Goal: Information Seeking & Learning: Learn about a topic

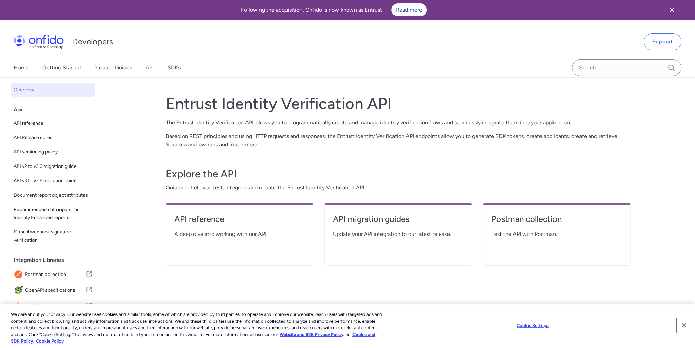
click at [683, 324] on button "Close" at bounding box center [684, 325] width 15 height 15
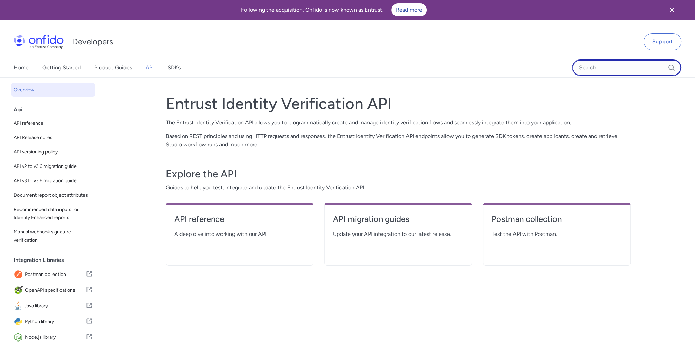
click at [603, 71] on input "Onfido search input field" at bounding box center [626, 67] width 109 height 16
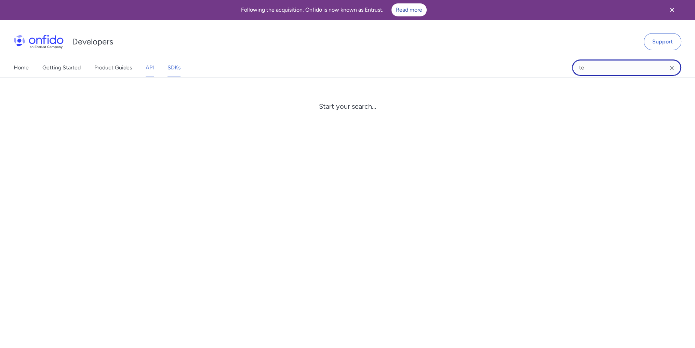
type input "t"
type input "auth"
click at [671, 70] on icon "Clear search field button" at bounding box center [672, 68] width 8 height 8
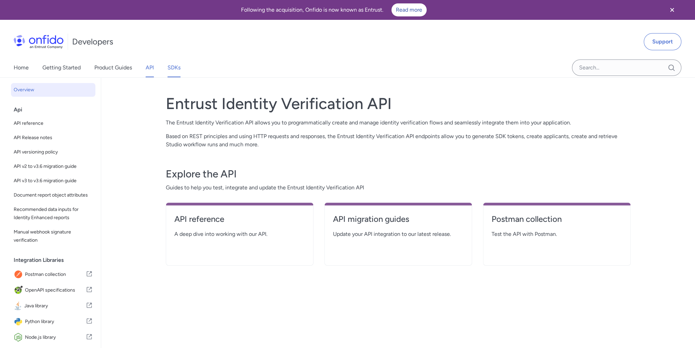
click at [173, 70] on link "SDKs" at bounding box center [174, 67] width 13 height 19
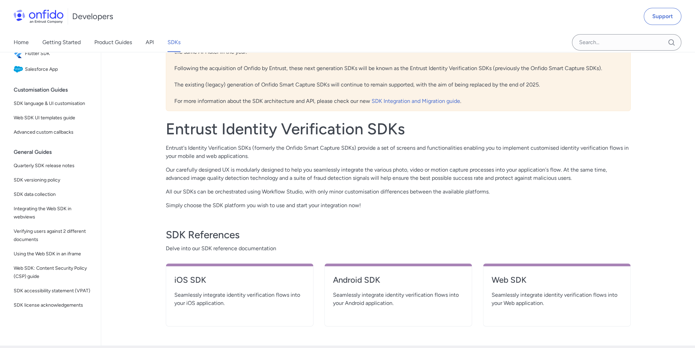
scroll to position [103, 0]
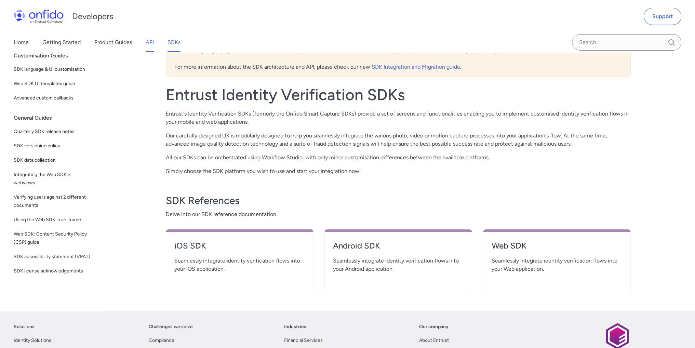
click at [150, 44] on link "API" at bounding box center [150, 42] width 8 height 19
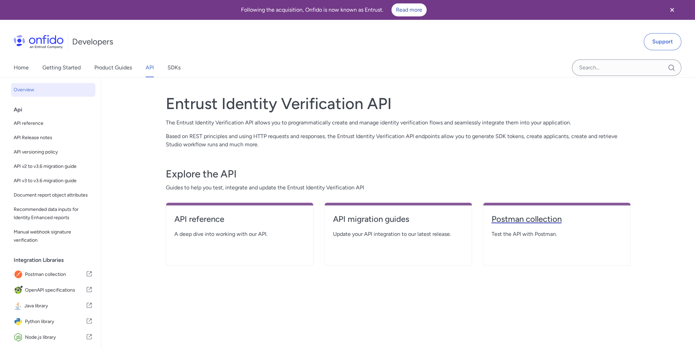
click at [516, 218] on h4 "Postman collection" at bounding box center [557, 219] width 131 height 11
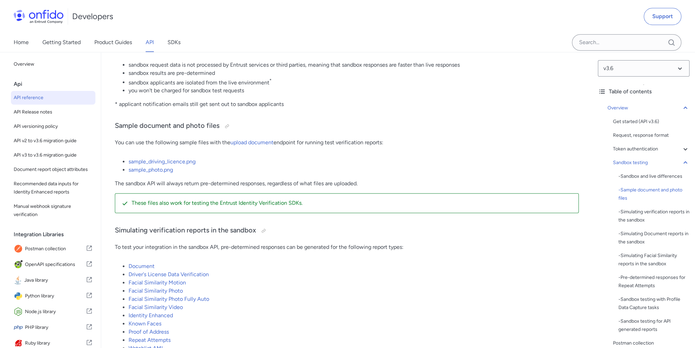
scroll to position [1167, 0]
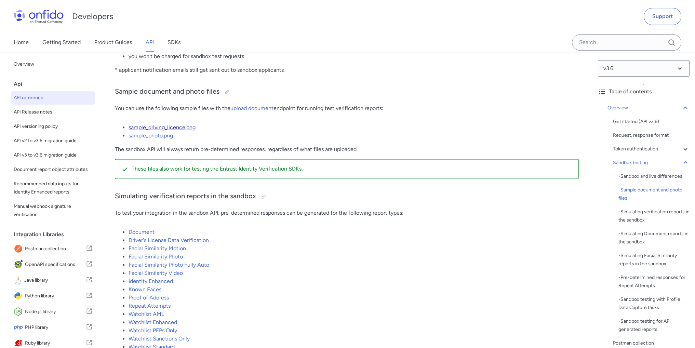
click at [158, 131] on link "sample_driving_licence.png" at bounding box center [162, 127] width 67 height 6
click at [154, 139] on link "sample_photo.png" at bounding box center [151, 136] width 44 height 6
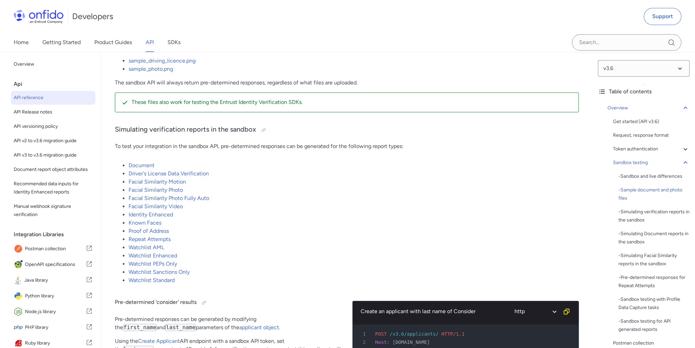
scroll to position [1268, 0]
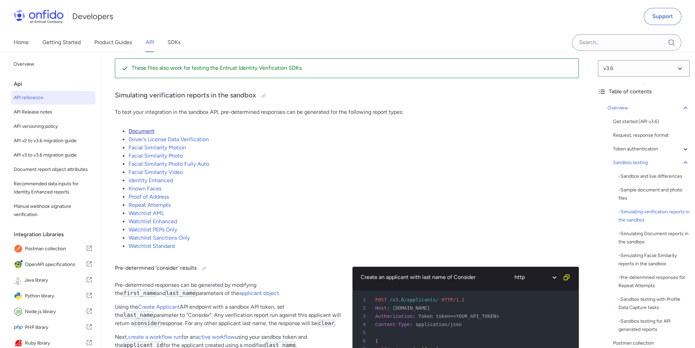
click at [144, 134] on link "Document" at bounding box center [142, 131] width 26 height 6
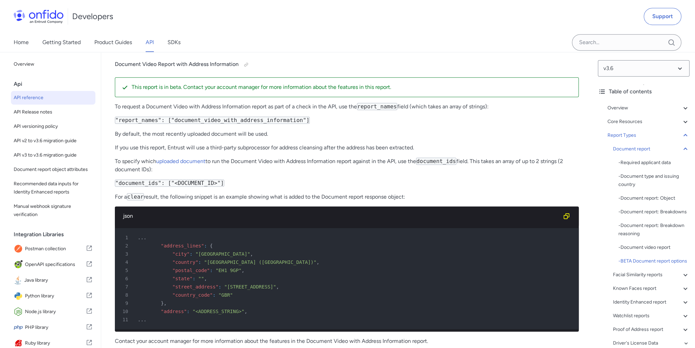
scroll to position [23719, 0]
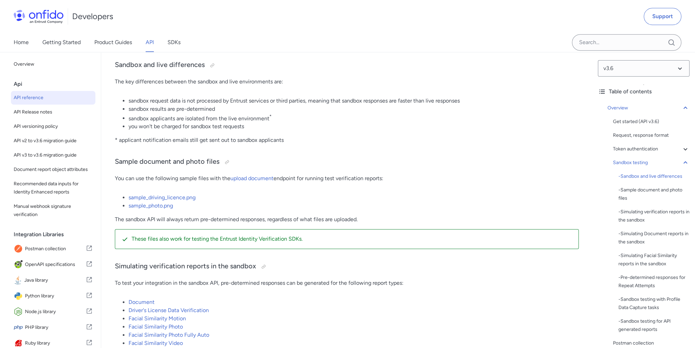
scroll to position [1131, 0]
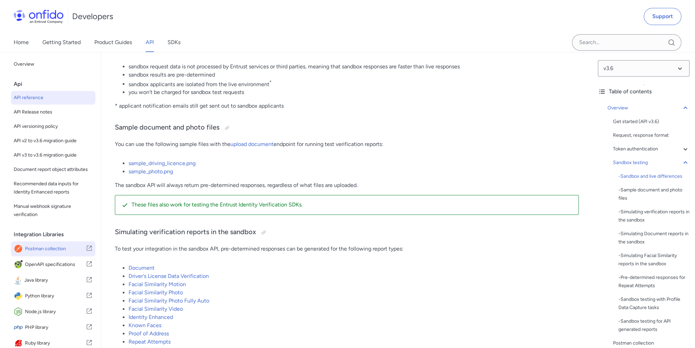
click at [44, 254] on span "Postman collection" at bounding box center [55, 249] width 61 height 10
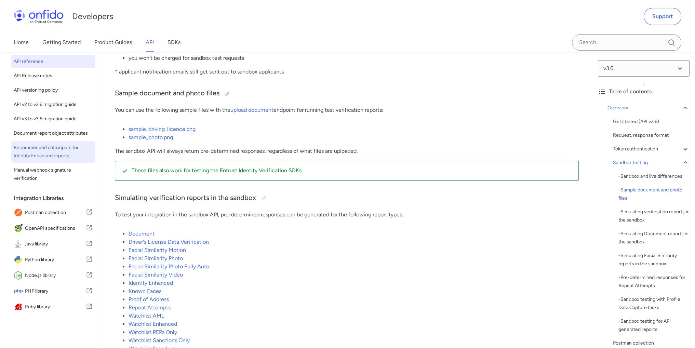
scroll to position [10, 0]
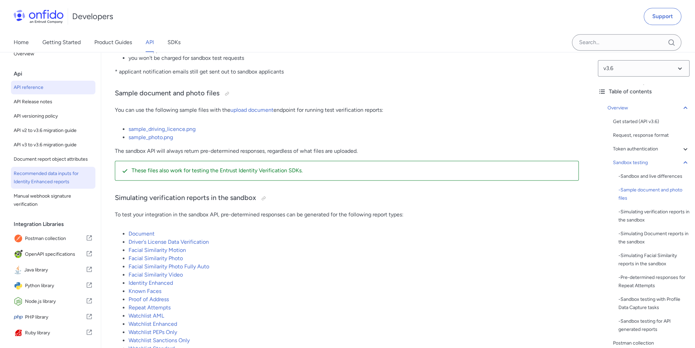
click at [49, 182] on span "Recommended data inputs for Identity Enhanced reports" at bounding box center [53, 178] width 79 height 16
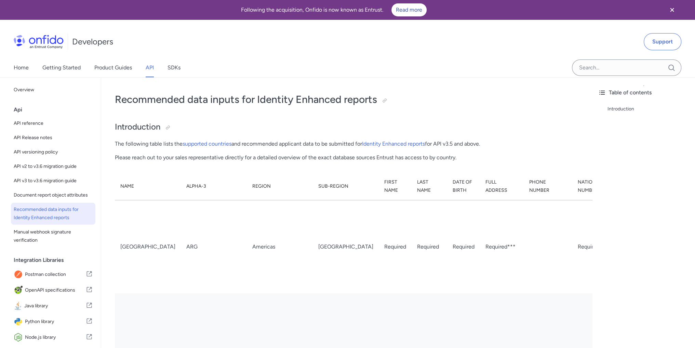
select select "http"
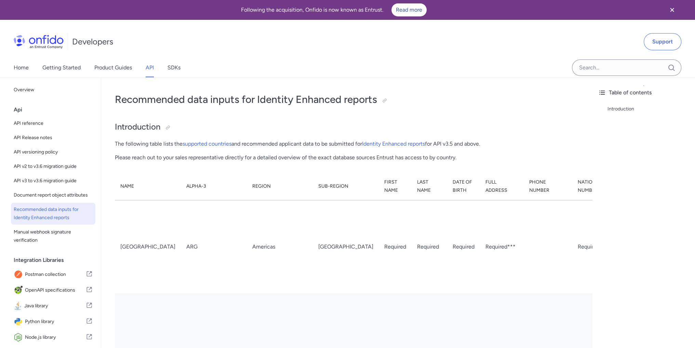
select select "http"
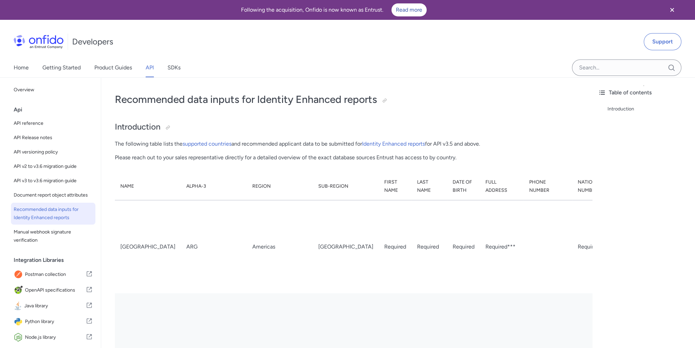
select select "http"
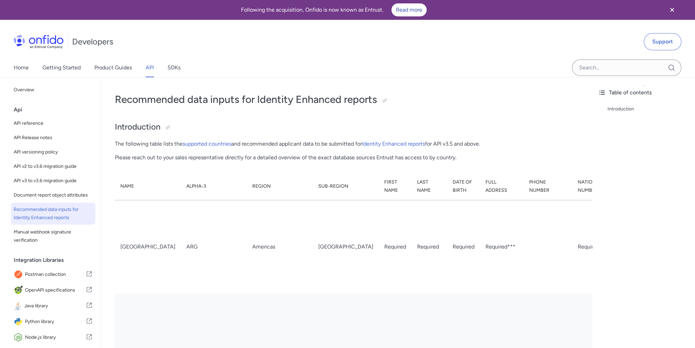
select select "http"
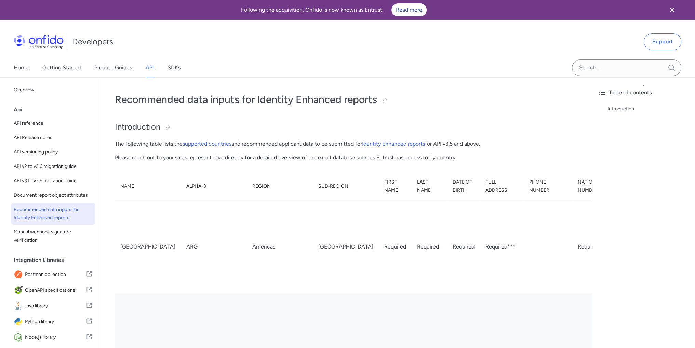
select select "http"
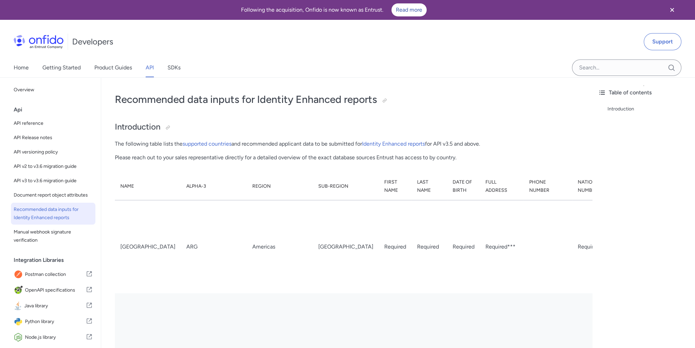
select select "http"
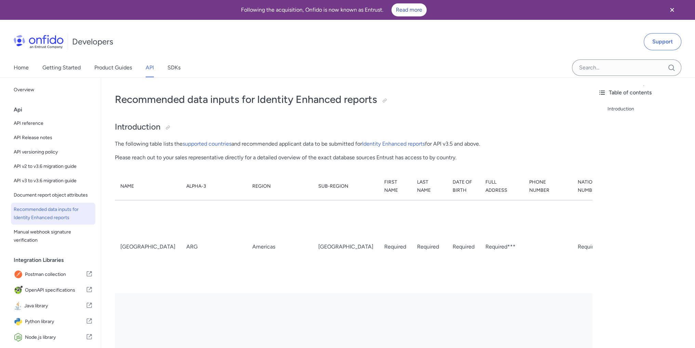
select select "http"
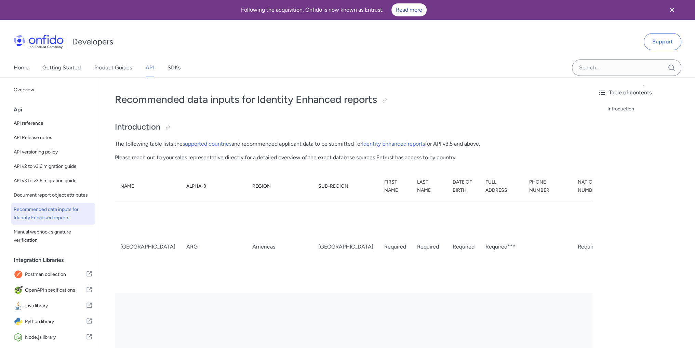
select select "http"
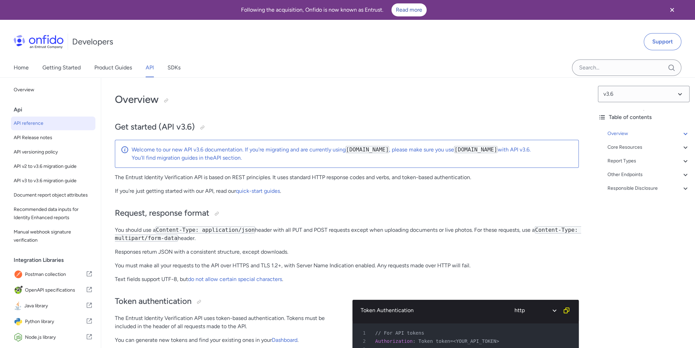
scroll to position [1165, 0]
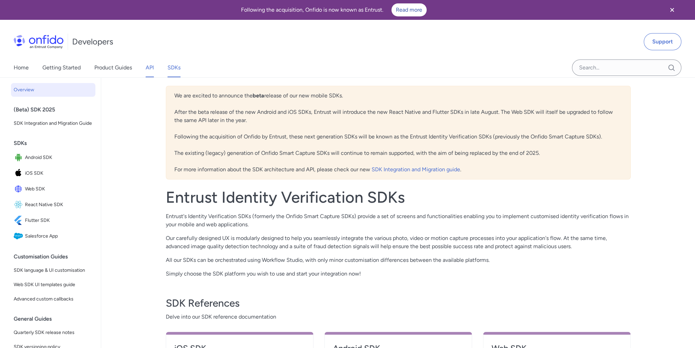
click at [151, 68] on link "API" at bounding box center [150, 67] width 8 height 19
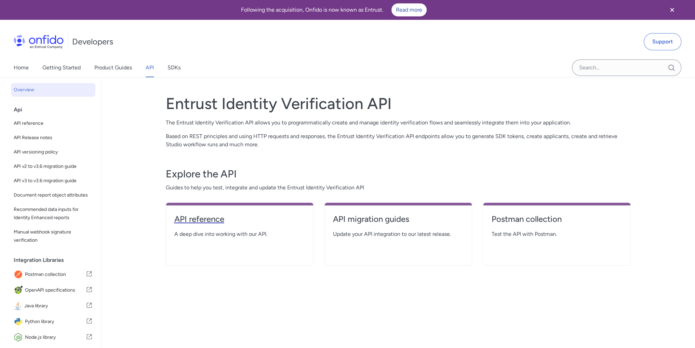
click at [206, 221] on h4 "API reference" at bounding box center [239, 219] width 131 height 11
select select "http"
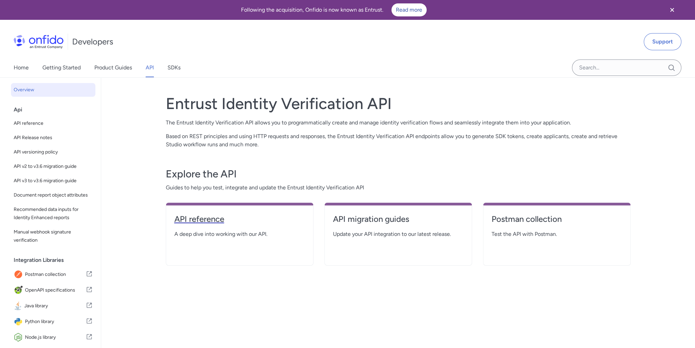
select select "http"
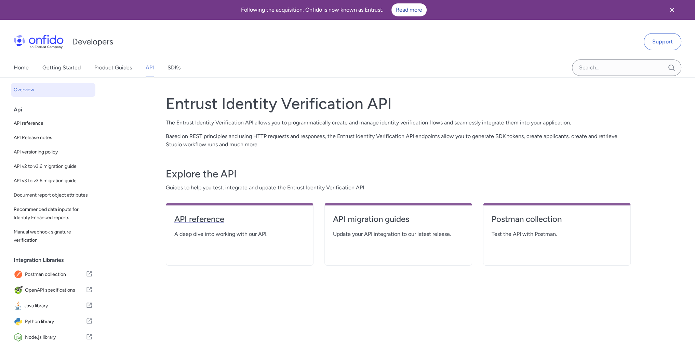
select select "http"
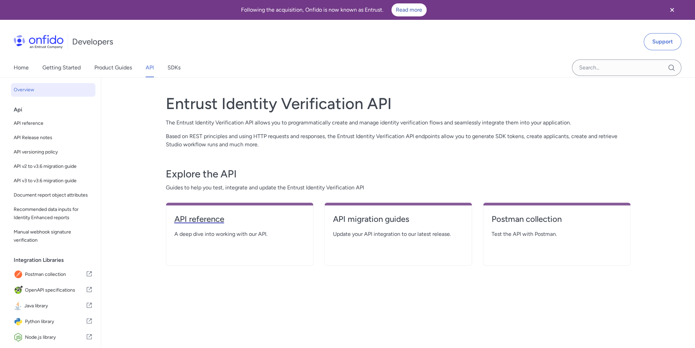
select select "http"
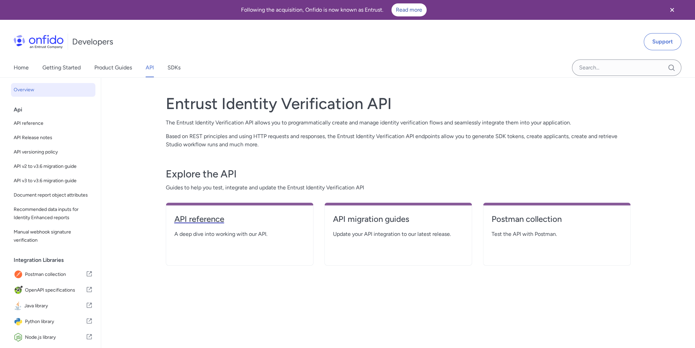
select select "http"
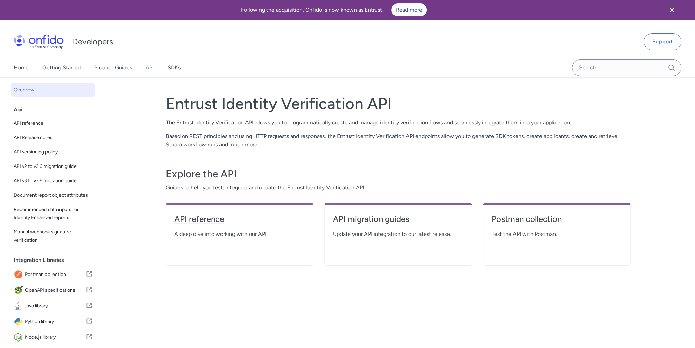
select select "http"
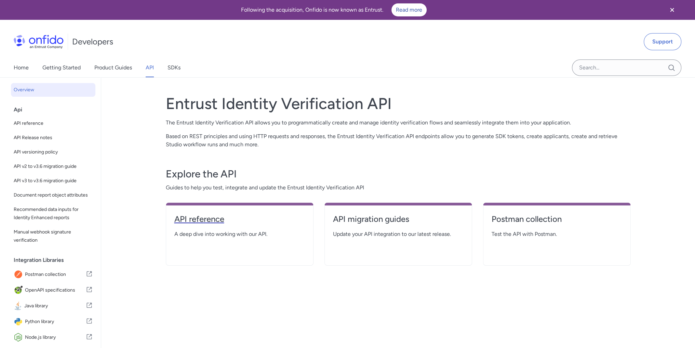
select select "http"
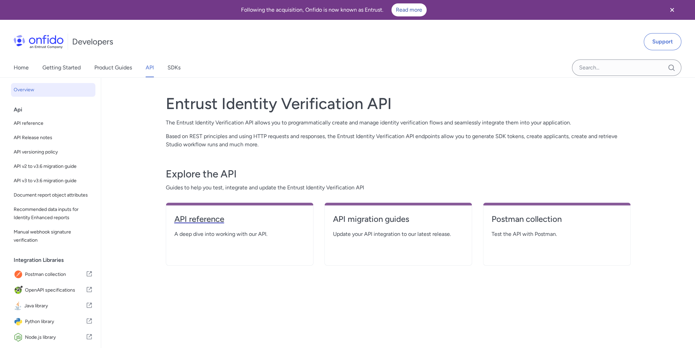
select select "http"
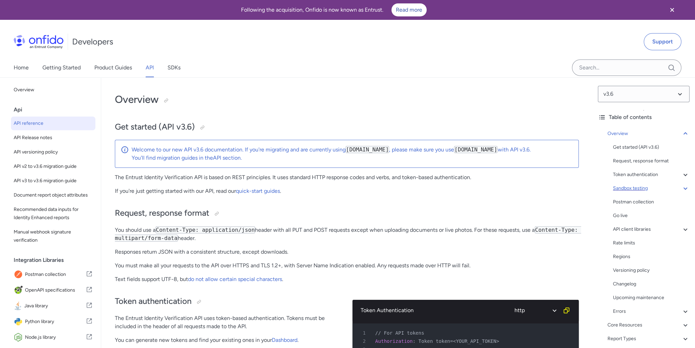
click at [618, 186] on div "Sandbox testing" at bounding box center [651, 188] width 77 height 8
